Goal: Task Accomplishment & Management: Manage account settings

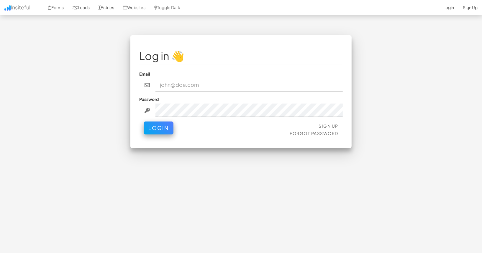
type input "connor@gritmediagroup.com"
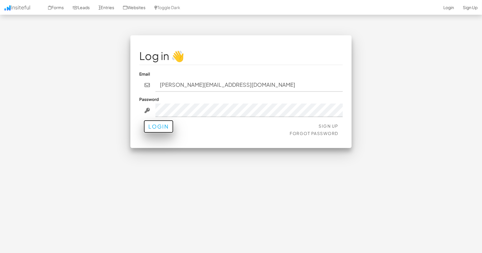
click at [165, 125] on button "Login" at bounding box center [159, 126] width 30 height 13
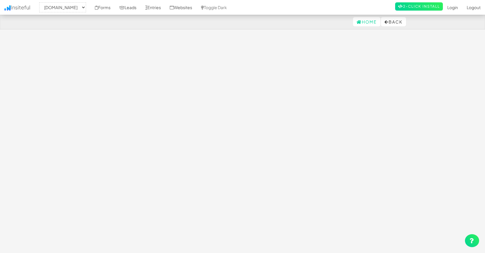
select select "2421"
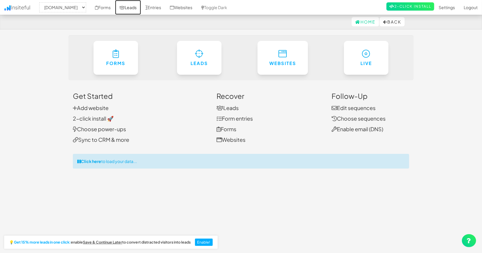
click at [141, 11] on link "Leads" at bounding box center [128, 7] width 26 height 15
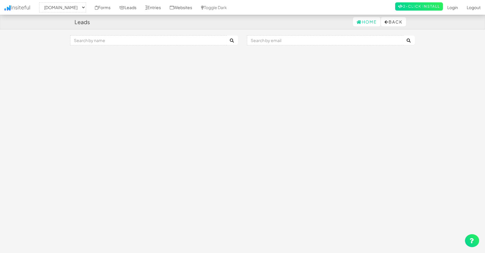
select select "2421"
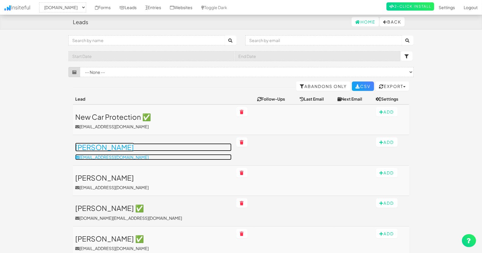
click at [135, 145] on h3 "[PERSON_NAME]" at bounding box center [153, 148] width 156 height 8
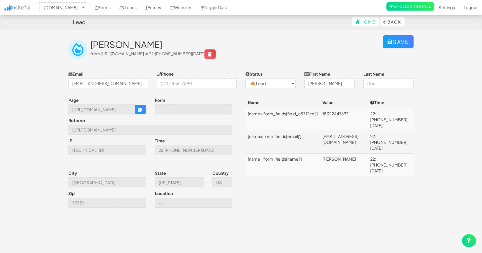
select select "2421"
select select "0"
click at [309, 187] on div "Page [URL][DOMAIN_NAME] Form Referrer [URL][DOMAIN_NAME] IP [TECHNICAL_ID] Time…" at bounding box center [241, 154] width 354 height 114
